Goal: Task Accomplishment & Management: Use online tool/utility

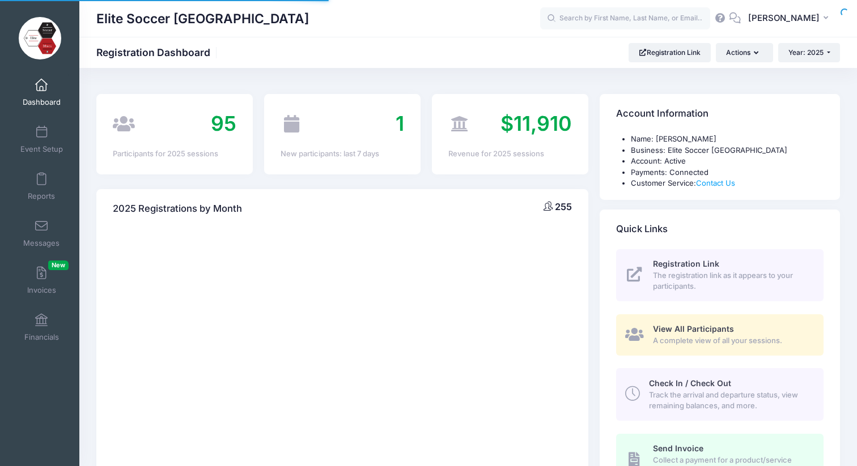
select select
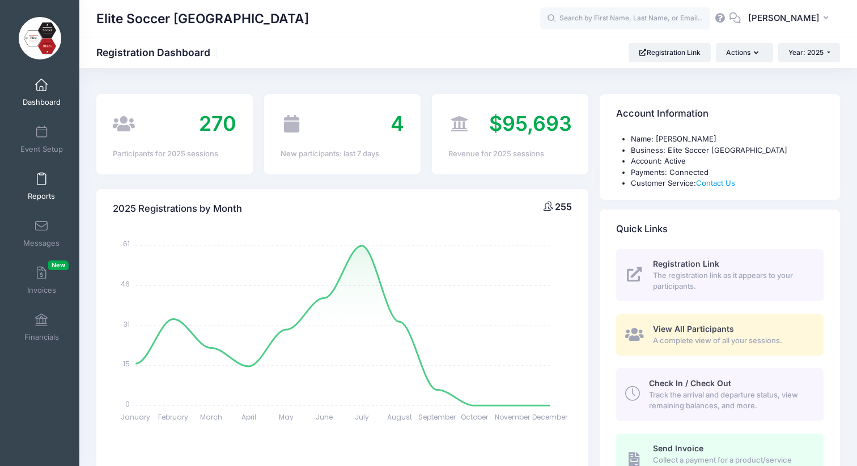
click at [44, 196] on span "Reports" at bounding box center [41, 197] width 27 height 10
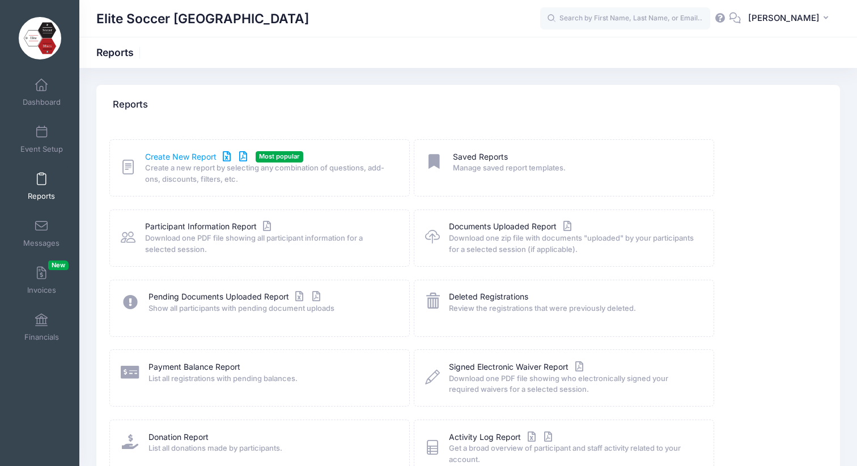
click at [183, 159] on link "Create New Report" at bounding box center [197, 157] width 105 height 12
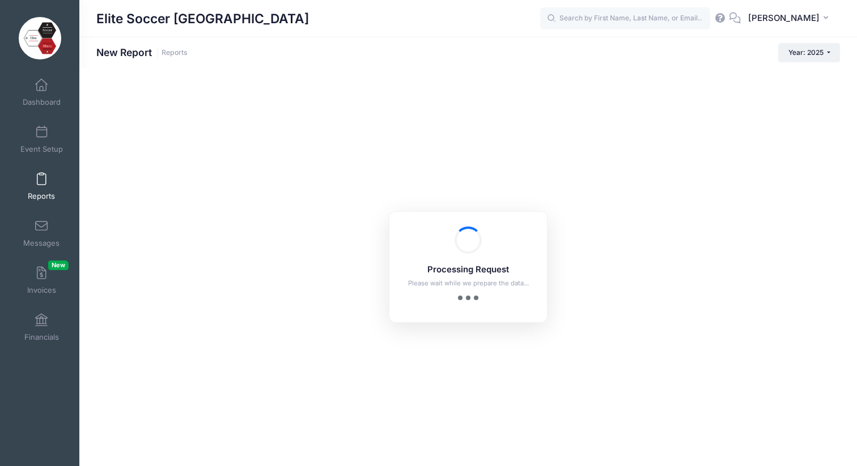
checkbox input "true"
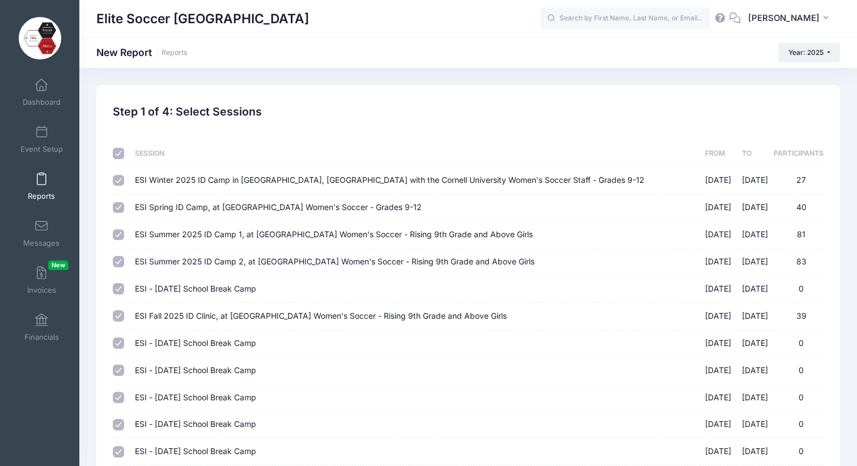
click at [121, 155] on input "checkbox" at bounding box center [118, 153] width 11 height 11
checkbox input "false"
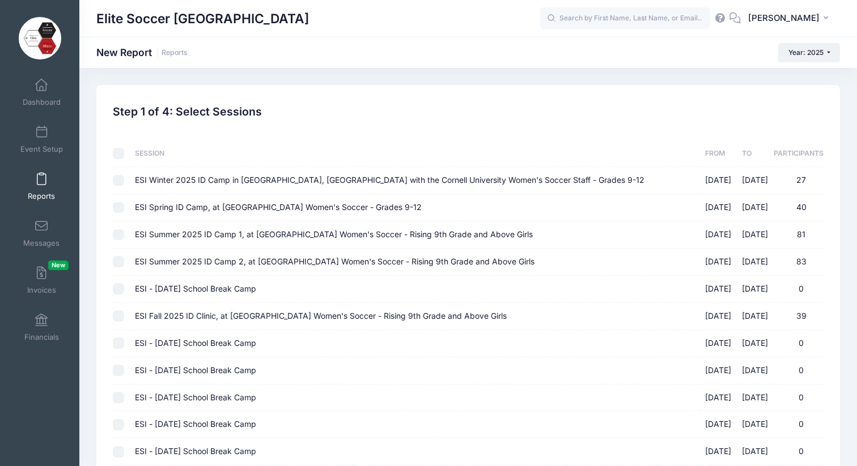
checkbox input "false"
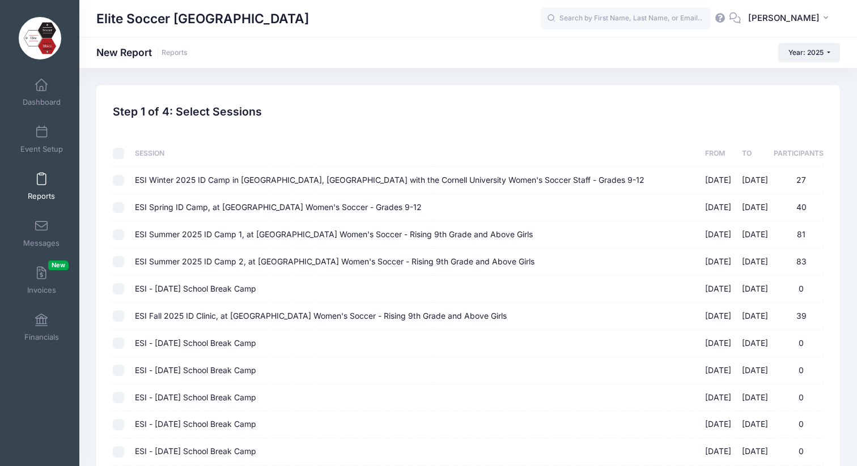
checkbox input "false"
click at [126, 317] on td at bounding box center [121, 316] width 16 height 27
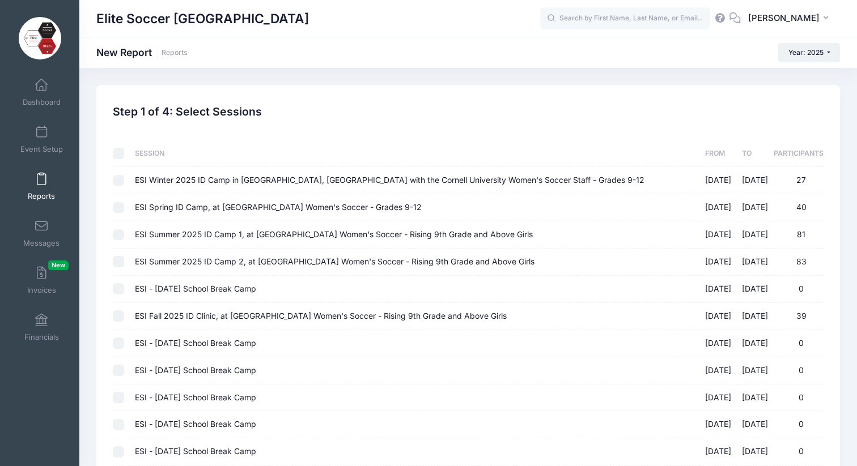
click at [118, 316] on input "ESI Fall 2025 ID Clinic, at [GEOGRAPHIC_DATA] Women's Soccer - Rising 9th Grade…" at bounding box center [118, 316] width 11 height 11
checkbox input "true"
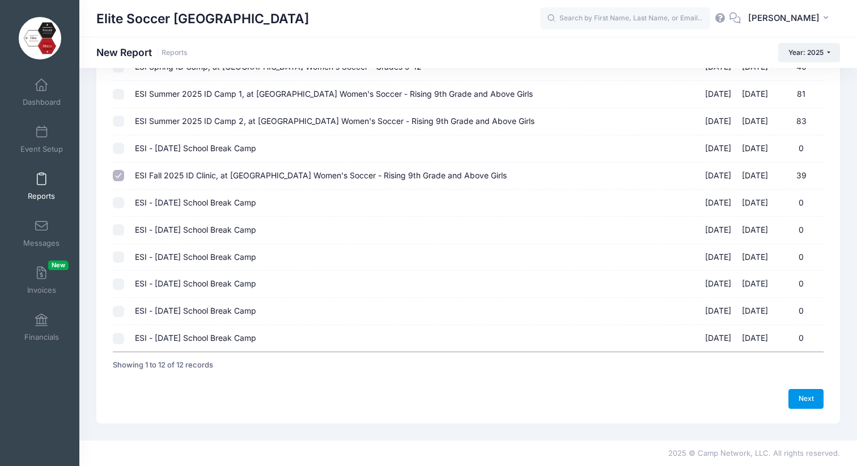
click at [805, 397] on link "Next" at bounding box center [805, 398] width 35 height 19
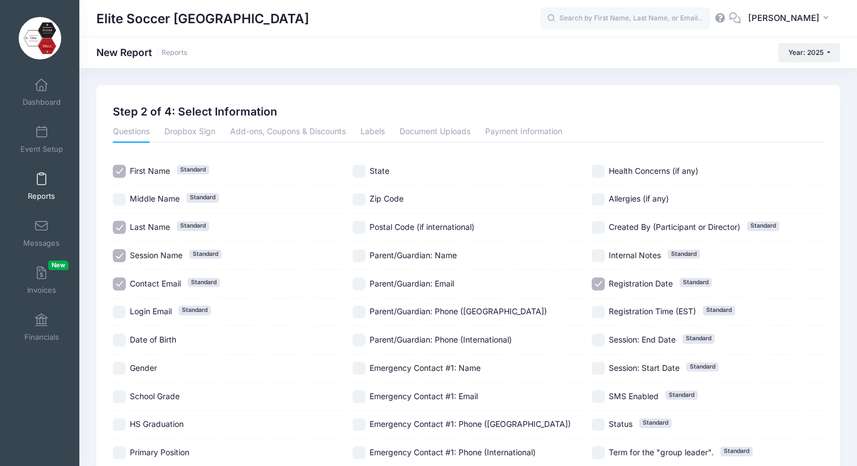
click at [120, 339] on input "Date of Birth" at bounding box center [119, 340] width 13 height 13
checkbox input "true"
click at [118, 369] on input "Gender" at bounding box center [119, 368] width 13 height 13
checkbox input "true"
click at [121, 397] on input "School Grade" at bounding box center [119, 397] width 13 height 13
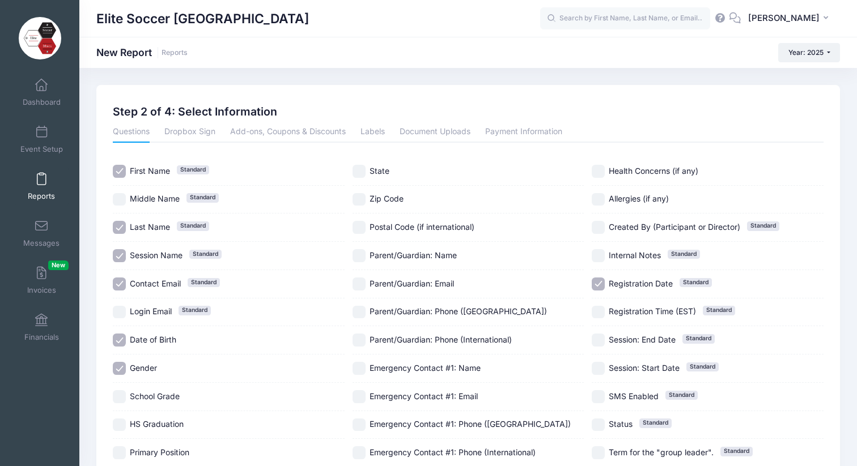
checkbox input "true"
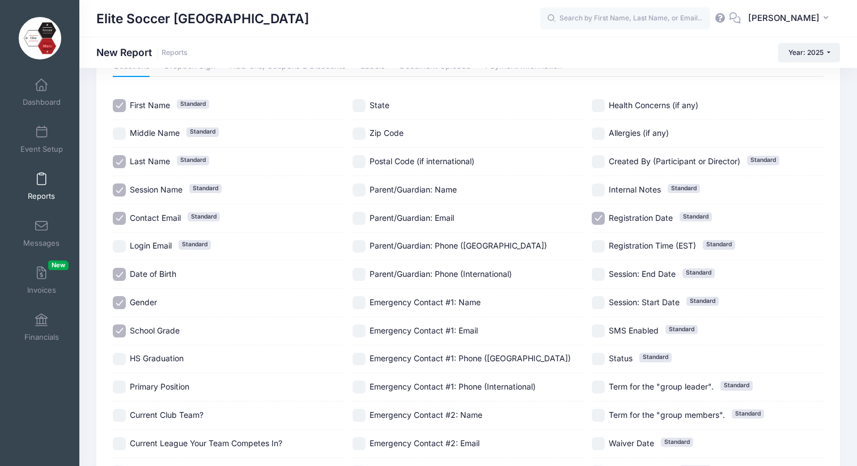
scroll to position [72, 0]
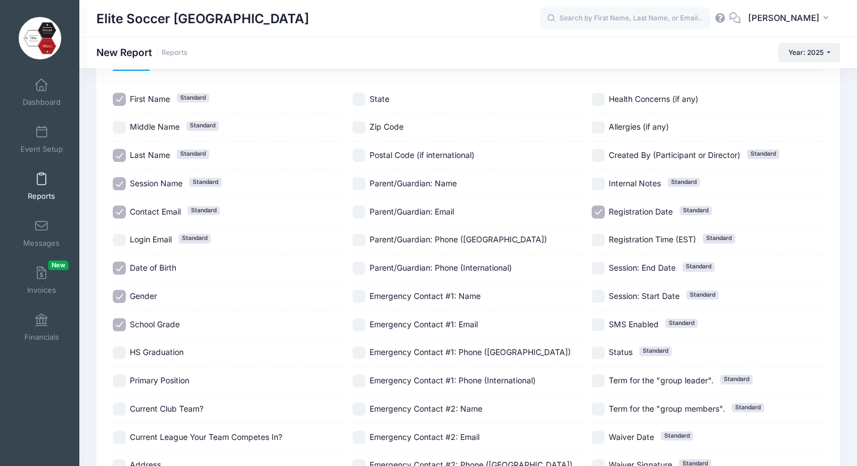
click at [120, 353] on input "HS Graduation" at bounding box center [119, 353] width 13 height 13
checkbox input "true"
click at [121, 382] on input "Primary Position" at bounding box center [119, 381] width 13 height 13
checkbox input "true"
click at [121, 410] on input "Current Club Team?" at bounding box center [119, 409] width 13 height 13
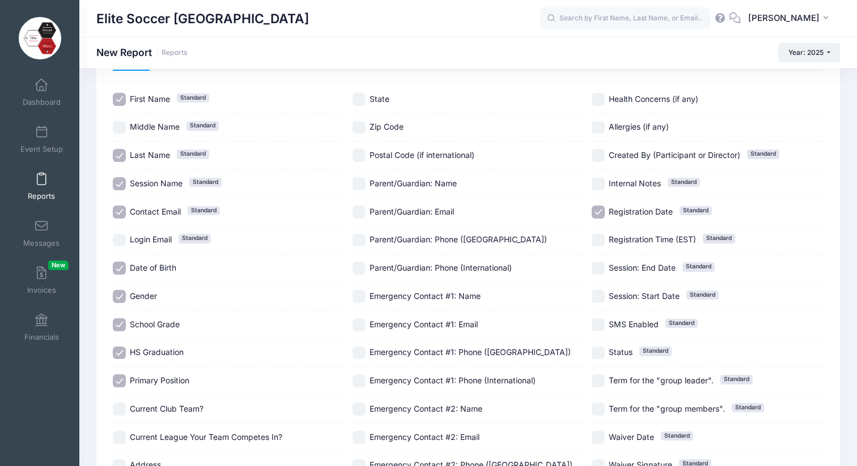
checkbox input "true"
click at [121, 434] on input "Current League Your Team Competes In?" at bounding box center [119, 437] width 13 height 13
checkbox input "true"
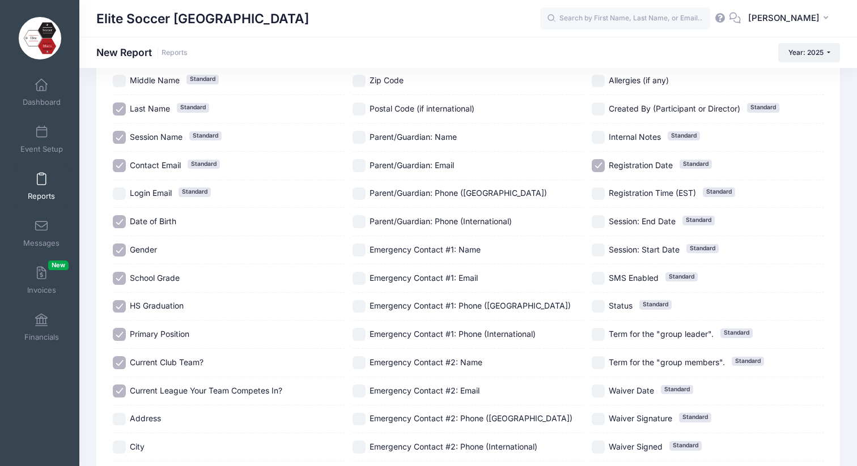
scroll to position [146, 0]
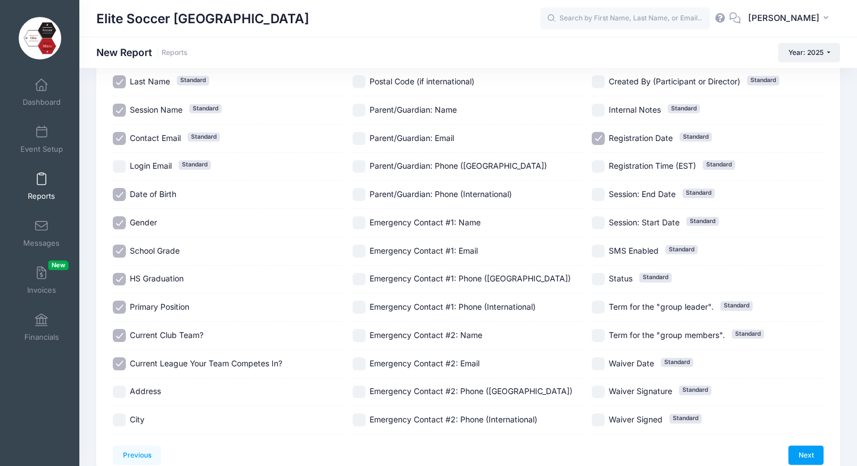
click at [122, 396] on input "Address" at bounding box center [119, 392] width 13 height 13
checkbox input "true"
click at [121, 420] on input "City" at bounding box center [119, 420] width 13 height 13
checkbox input "true"
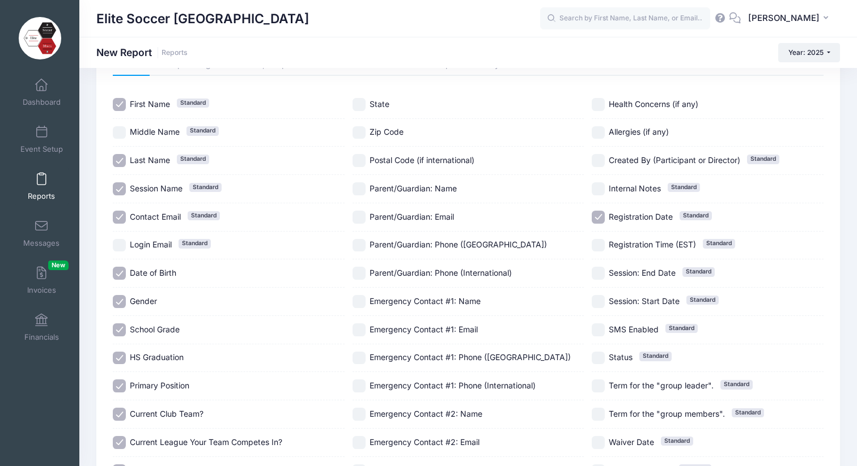
scroll to position [0, 0]
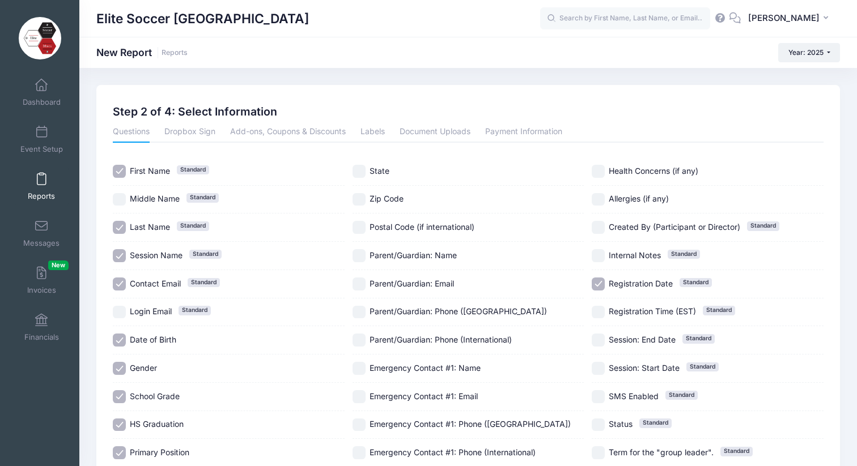
click at [359, 171] on input "State" at bounding box center [359, 171] width 13 height 13
checkbox input "true"
click at [359, 202] on input "Zip Code" at bounding box center [359, 199] width 13 height 13
checkbox input "true"
click at [359, 258] on input "Parent/Guardian: Name" at bounding box center [359, 255] width 13 height 13
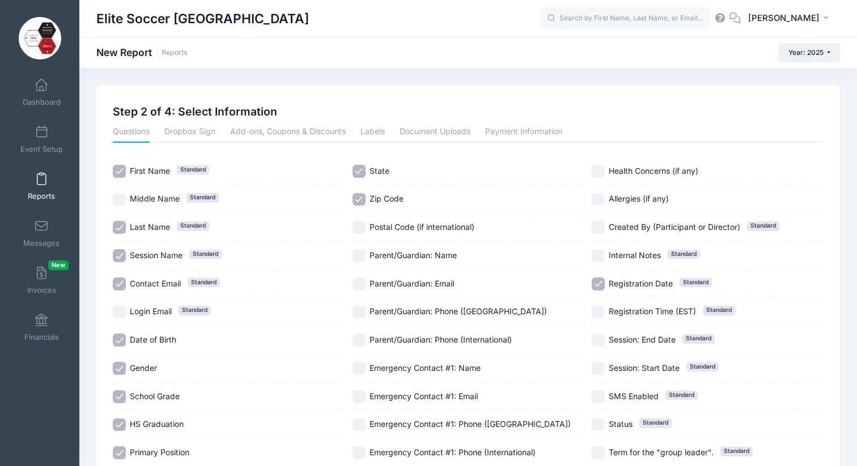
checkbox input "true"
click at [362, 285] on input "Parent/Guardian: Email" at bounding box center [359, 284] width 13 height 13
checkbox input "true"
click at [360, 315] on input "Parent/Guardian: Phone ([GEOGRAPHIC_DATA])" at bounding box center [359, 312] width 13 height 13
checkbox input "true"
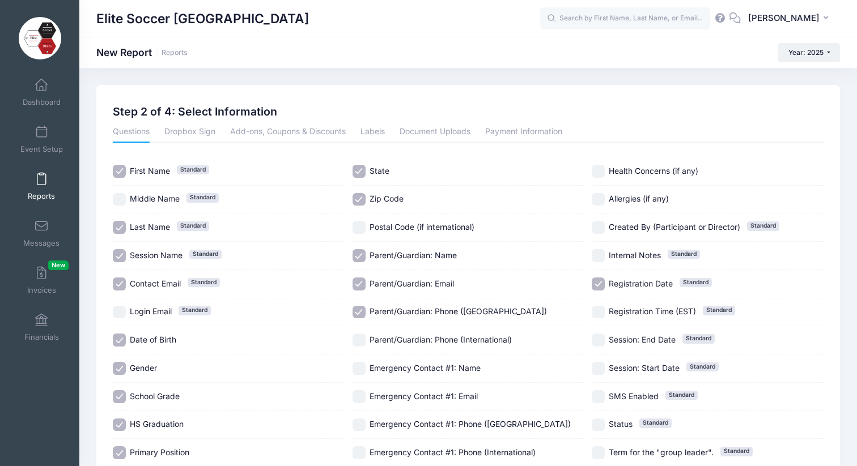
click at [361, 341] on input "Parent/Guardian: Phone (International)" at bounding box center [359, 340] width 13 height 13
checkbox input "true"
click at [363, 371] on input "Emergency Contact #1: Name" at bounding box center [359, 368] width 13 height 13
checkbox input "true"
click at [360, 397] on input "Emergency Contact #1: Email" at bounding box center [359, 397] width 13 height 13
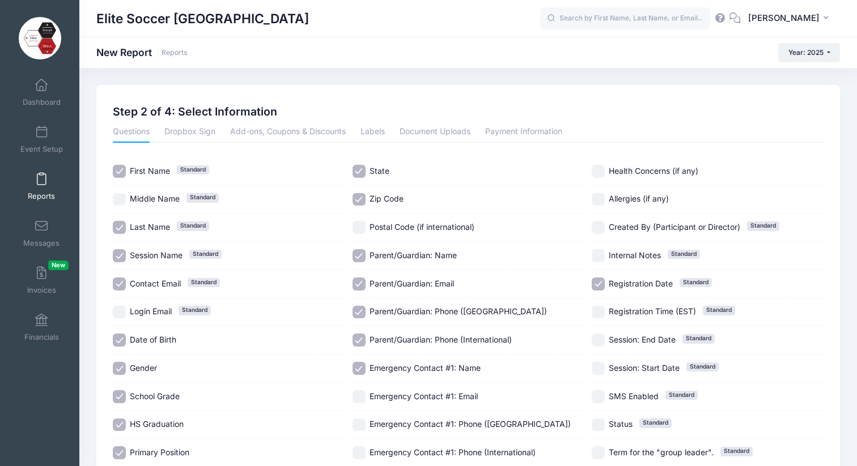
checkbox input "true"
click at [363, 427] on input "Emergency Contact #1: Phone ([GEOGRAPHIC_DATA])" at bounding box center [359, 425] width 13 height 13
checkbox input "true"
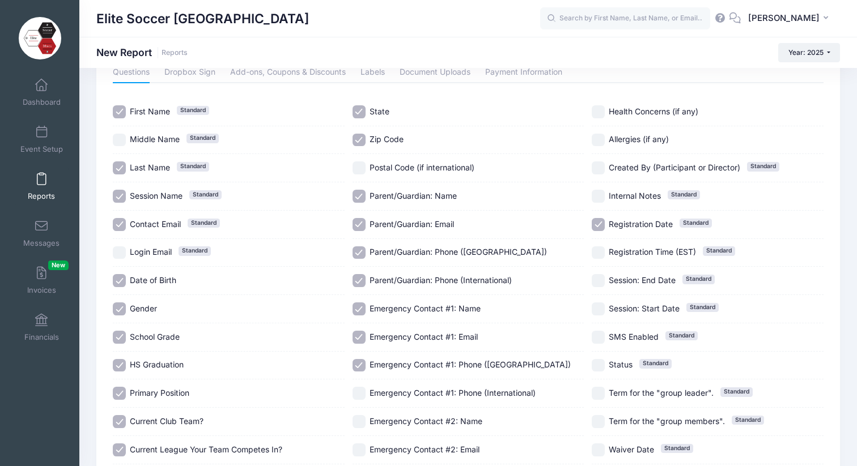
scroll to position [71, 0]
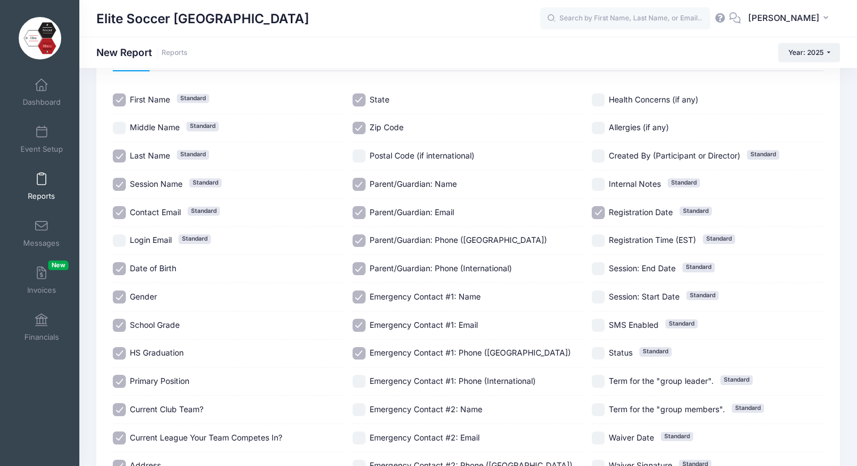
click at [363, 384] on input "Emergency Contact #1: Phone (International)" at bounding box center [359, 381] width 13 height 13
checkbox input "true"
click at [360, 413] on input "Emergency Contact #2: Name" at bounding box center [359, 410] width 13 height 13
checkbox input "true"
click at [362, 437] on input "Emergency Contact #2: Email" at bounding box center [359, 438] width 13 height 13
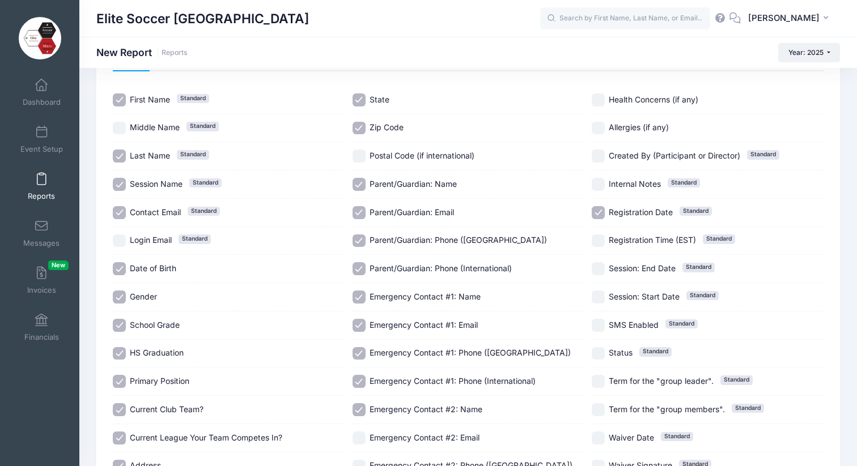
checkbox input "true"
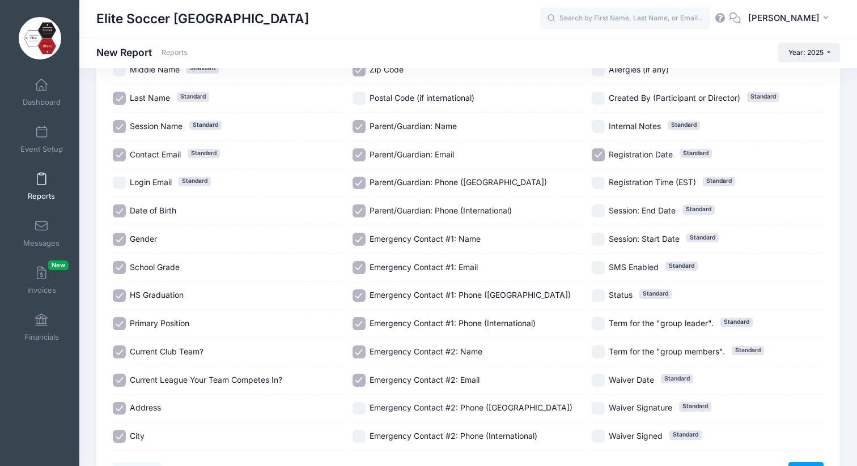
scroll to position [144, 0]
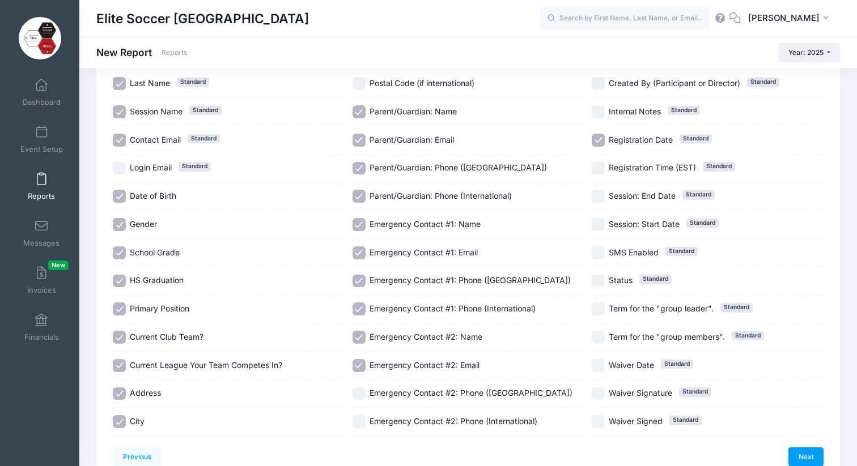
click at [363, 398] on input "Emergency Contact #2: Phone ([GEOGRAPHIC_DATA])" at bounding box center [359, 394] width 13 height 13
checkbox input "true"
click at [363, 422] on input "Emergency Contact #2: Phone (International)" at bounding box center [359, 421] width 13 height 13
checkbox input "true"
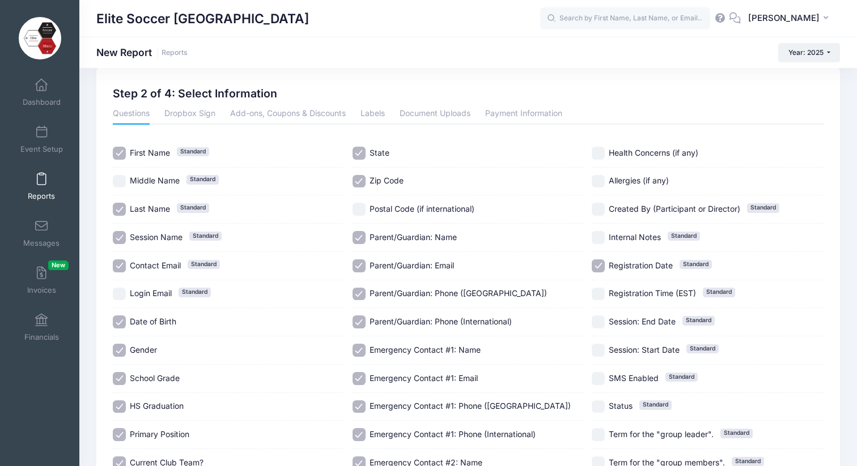
scroll to position [0, 0]
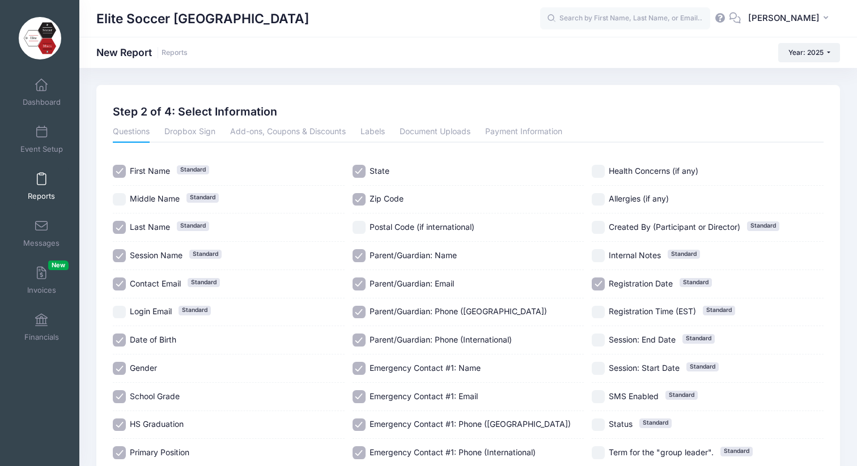
click at [601, 169] on input "Health Concerns (if any)" at bounding box center [598, 171] width 13 height 13
checkbox input "true"
click at [601, 199] on input "Allergies (if any)" at bounding box center [598, 199] width 13 height 13
checkbox input "true"
click at [598, 284] on input "Registration Date Standard" at bounding box center [598, 284] width 13 height 13
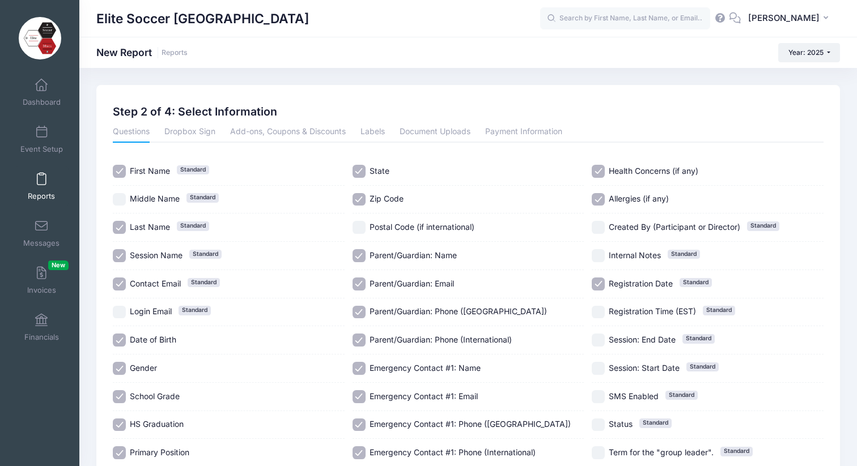
checkbox input "false"
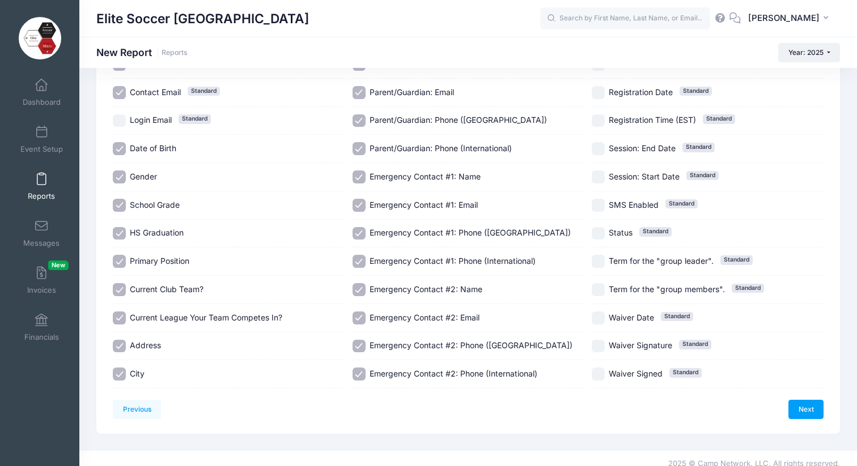
scroll to position [202, 0]
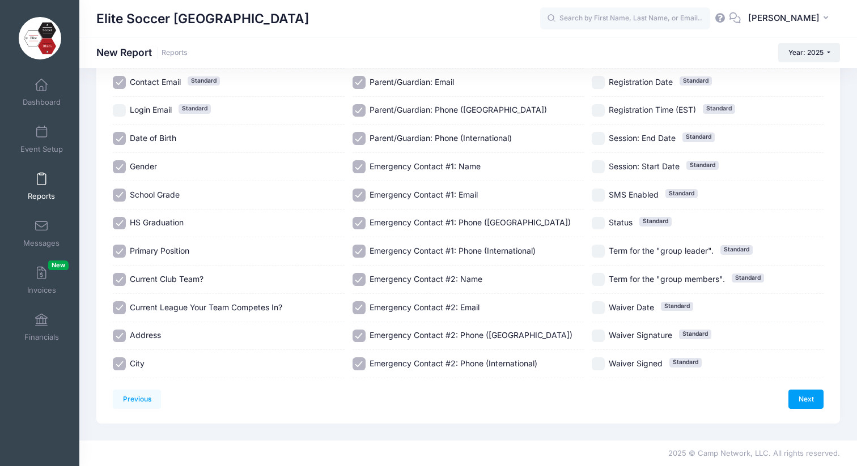
click at [599, 337] on input "Waiver Signature Standard" at bounding box center [598, 336] width 13 height 13
checkbox input "true"
click at [599, 365] on input "Waiver Signed Standard" at bounding box center [598, 364] width 13 height 13
checkbox input "true"
click at [600, 308] on input "Waiver Date Standard" at bounding box center [598, 308] width 13 height 13
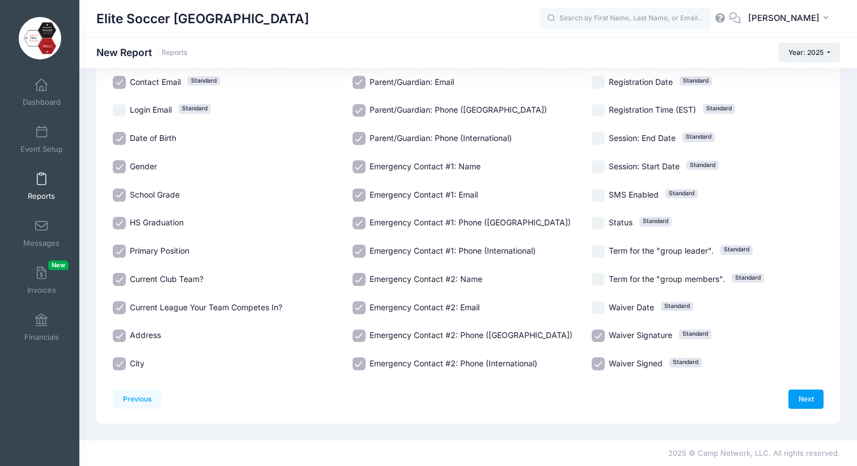
checkbox input "true"
click at [801, 400] on link "Next" at bounding box center [805, 399] width 35 height 19
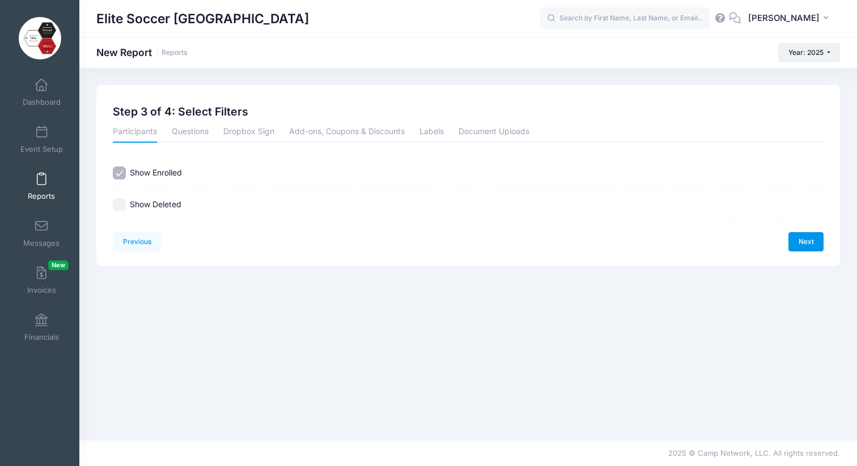
click at [803, 244] on link "Next" at bounding box center [805, 241] width 35 height 19
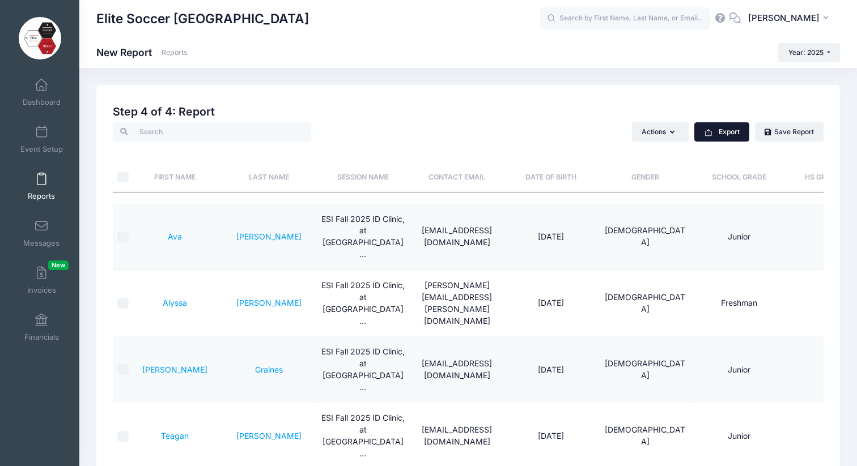
click at [718, 135] on button "Export" at bounding box center [721, 131] width 55 height 19
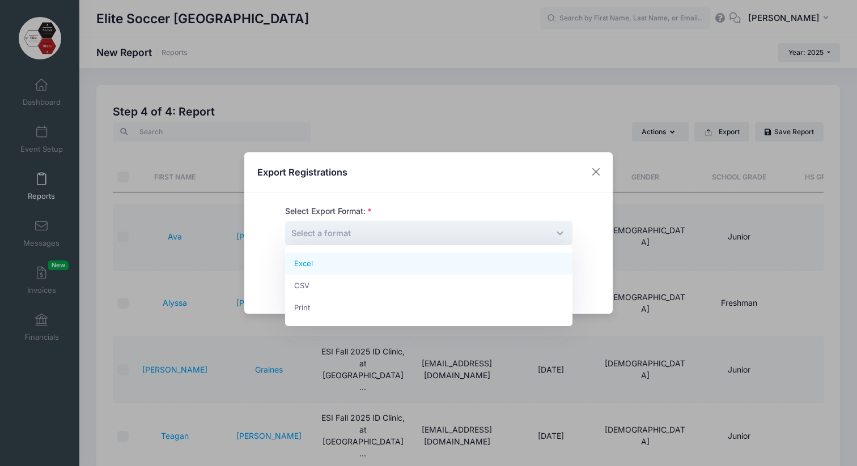
click at [410, 237] on span "Select a format" at bounding box center [428, 233] width 287 height 24
select select "excel"
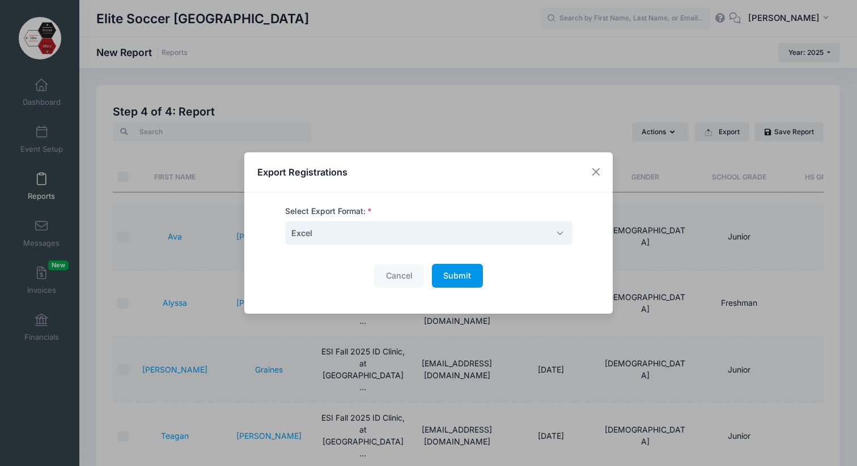
click at [457, 278] on span "Submit" at bounding box center [457, 276] width 28 height 10
